Goal: Task Accomplishment & Management: Manage account settings

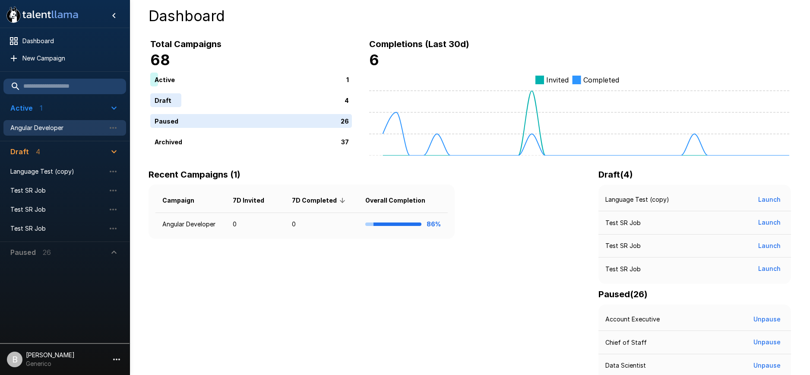
click at [45, 123] on span "Angular Developer" at bounding box center [57, 127] width 95 height 9
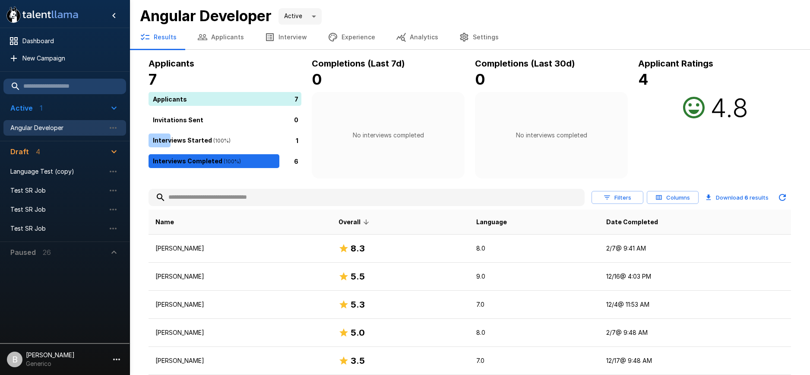
click at [225, 39] on button "Applicants" at bounding box center [220, 37] width 67 height 24
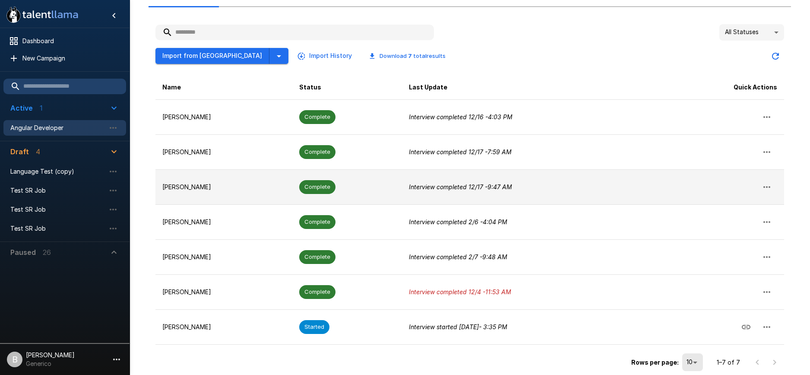
scroll to position [80, 0]
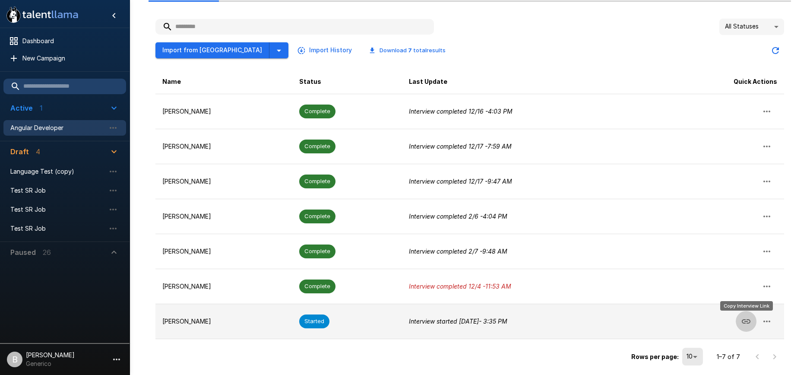
click at [743, 323] on icon "Copy Interview Link" at bounding box center [746, 321] width 10 height 10
